Goal: Find specific page/section: Find specific page/section

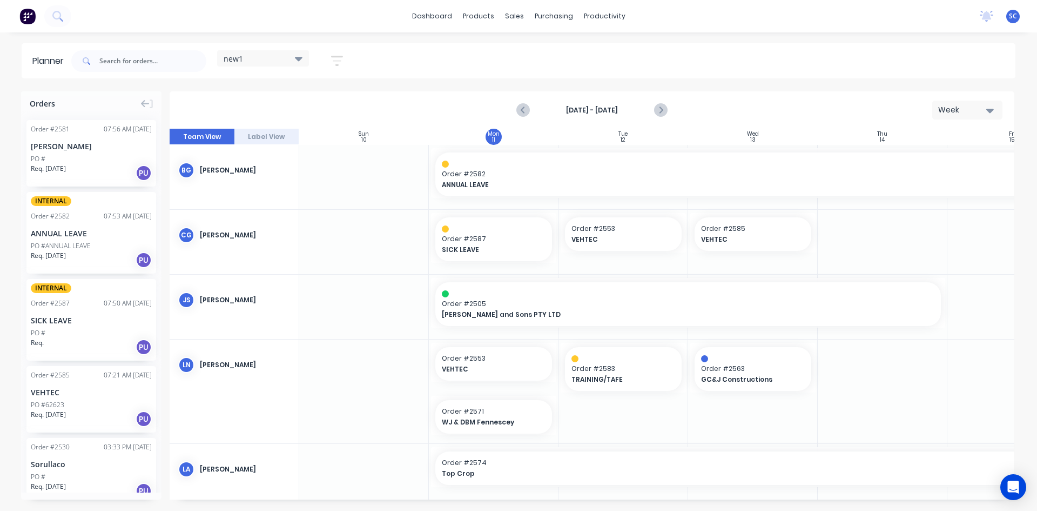
scroll to position [130, 1]
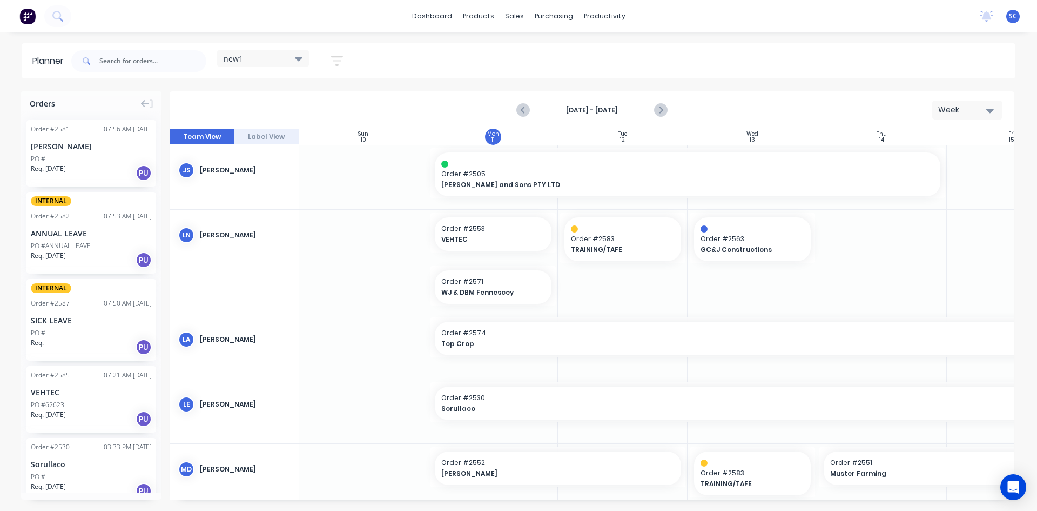
drag, startPoint x: 26, startPoint y: 19, endPoint x: 28, endPoint y: 12, distance: 6.6
click at [28, 12] on img at bounding box center [27, 16] width 16 height 16
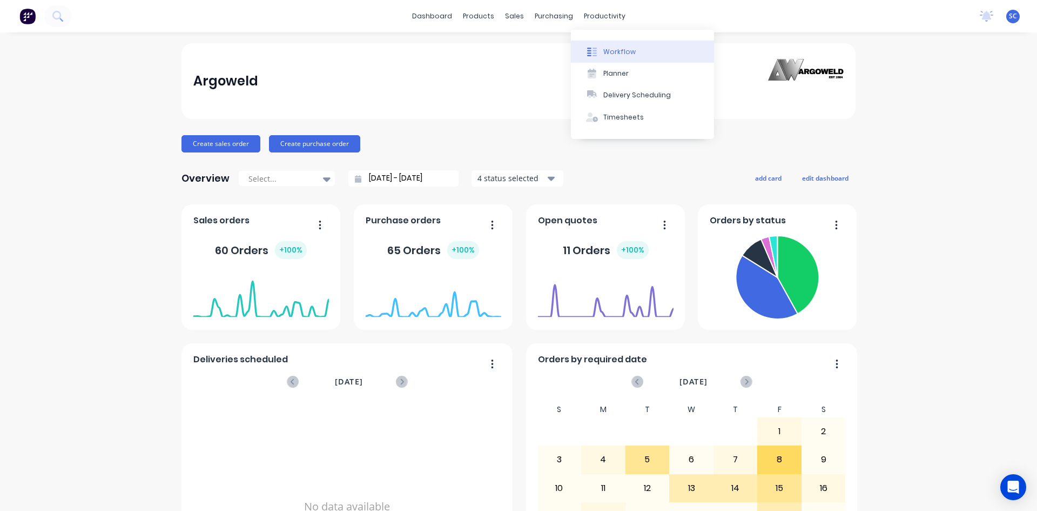
click at [615, 52] on div "Workflow" at bounding box center [620, 52] width 32 height 10
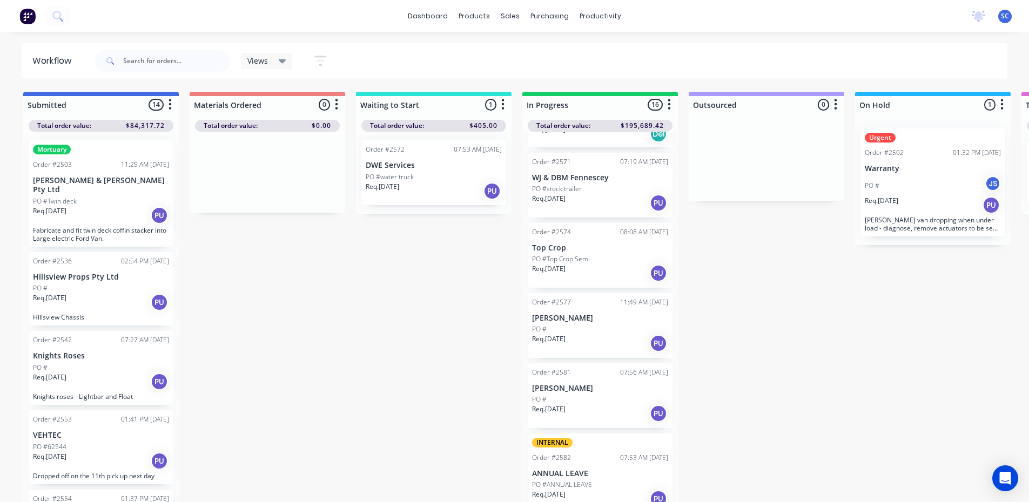
drag, startPoint x: 803, startPoint y: 357, endPoint x: 714, endPoint y: 345, distance: 89.4
click at [702, 348] on div "Submitted 14 Sort By Created date Required date Order number Customer name Most…" at bounding box center [814, 298] width 1645 height 413
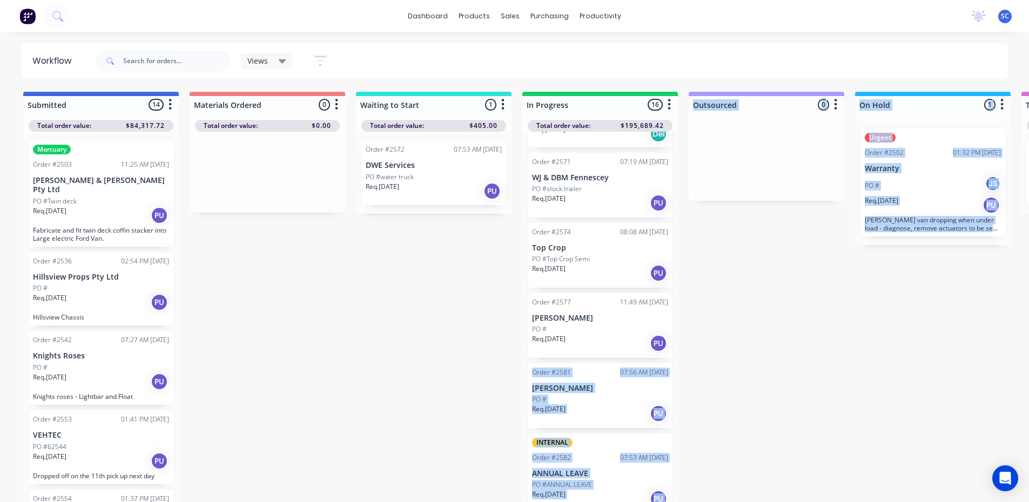
click at [788, 333] on div "Submitted 14 Sort By Created date Required date Order number Customer name Most…" at bounding box center [814, 298] width 1645 height 413
click at [486, 482] on div "Submitted 14 Sort By Created date Required date Order number Customer name Most…" at bounding box center [814, 298] width 1645 height 413
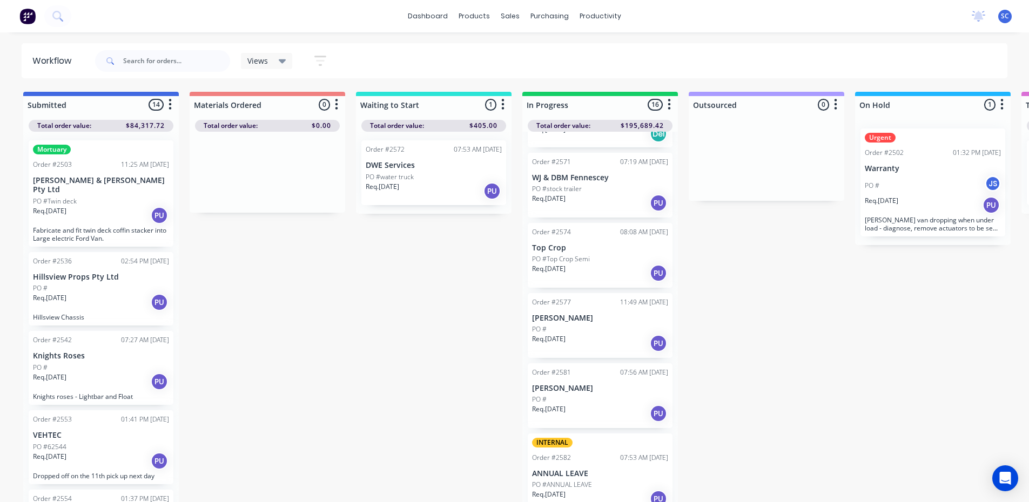
click at [379, 423] on div "Submitted 14 Sort By Created date Required date Order number Customer name Most…" at bounding box center [814, 298] width 1645 height 413
click at [318, 488] on div "Submitted 14 Sort By Created date Required date Order number Customer name Most…" at bounding box center [814, 298] width 1645 height 413
